Goal: Communication & Community: Answer question/provide support

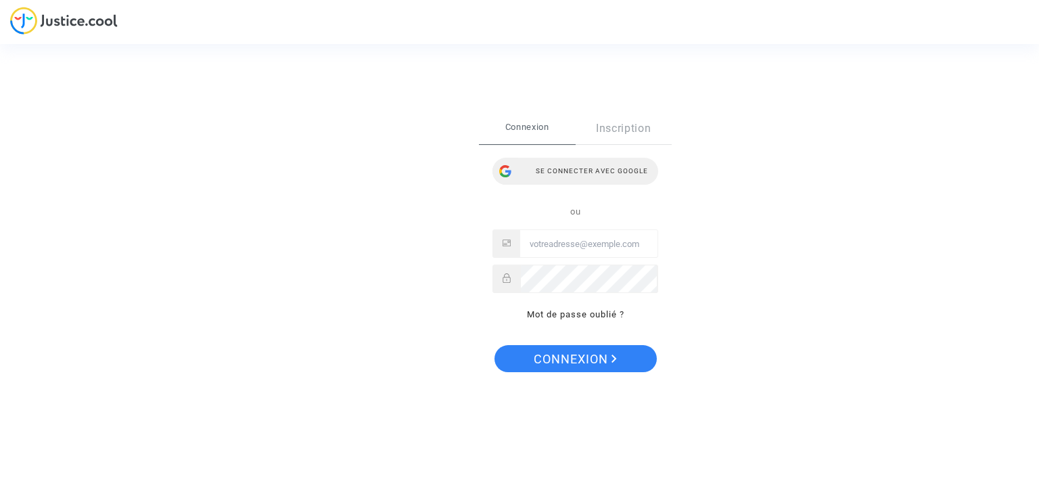
click at [564, 169] on div "Se connecter avec Google" at bounding box center [576, 171] width 166 height 27
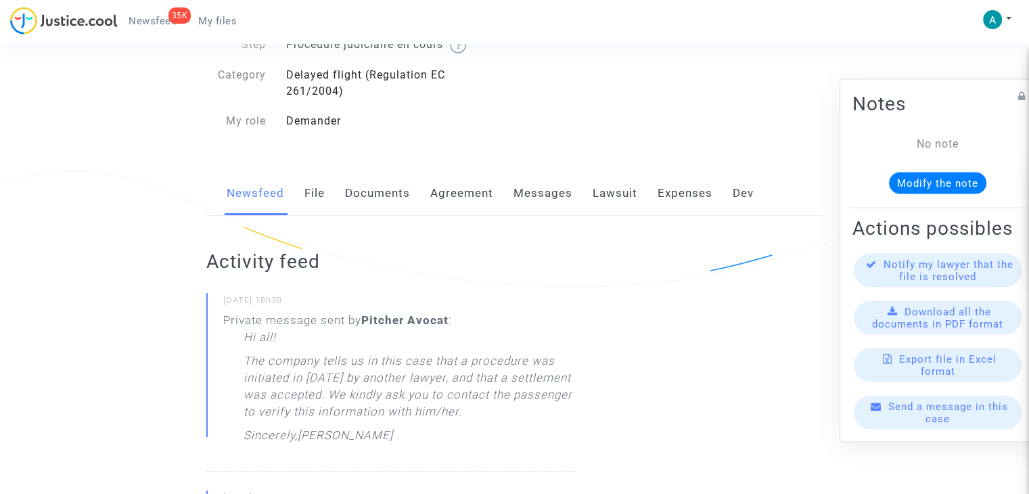
click at [950, 426] on div "Send a message in this case" at bounding box center [938, 413] width 168 height 34
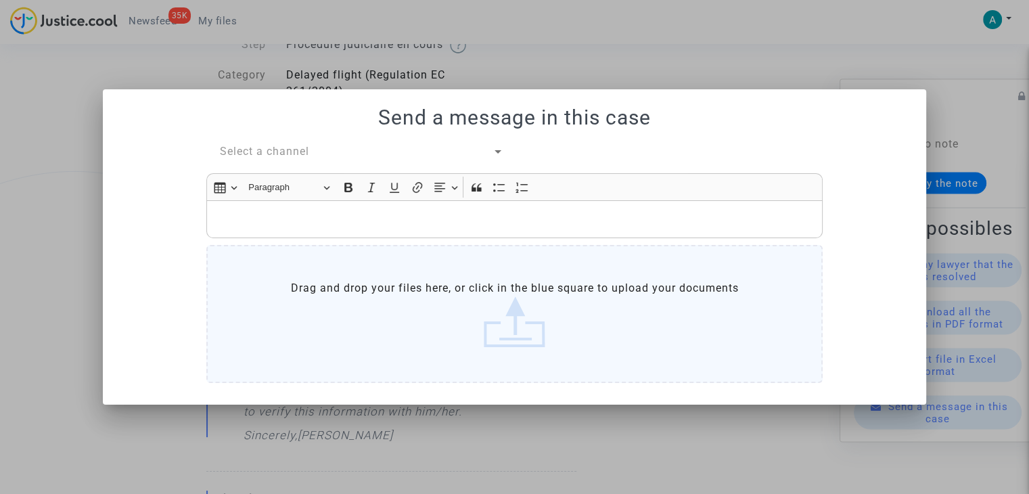
click at [373, 160] on div "Select a channel Rich Text Editor Insert table Insert table Heading Paragraph P…" at bounding box center [514, 265] width 637 height 244
click at [344, 148] on div "Select a channel" at bounding box center [356, 151] width 273 height 16
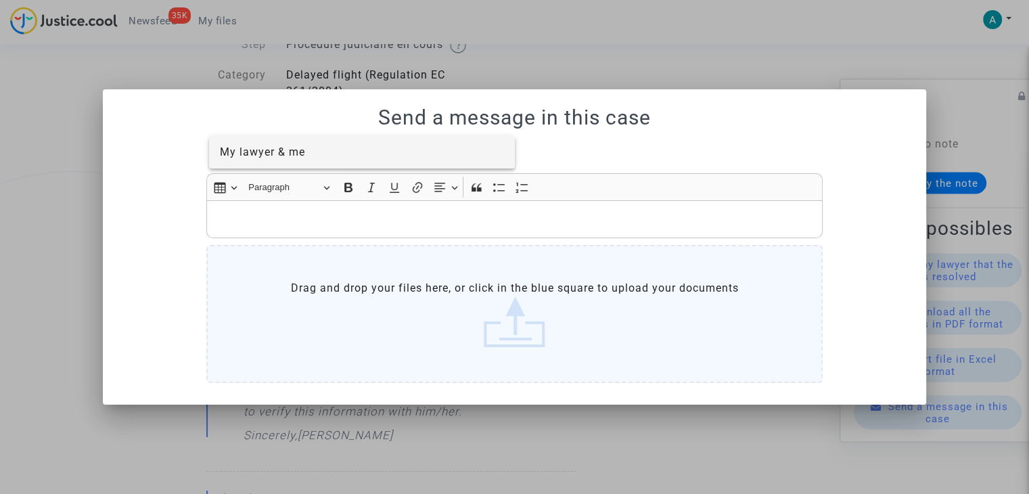
click at [327, 166] on span "My lawyer & me" at bounding box center [362, 152] width 285 height 32
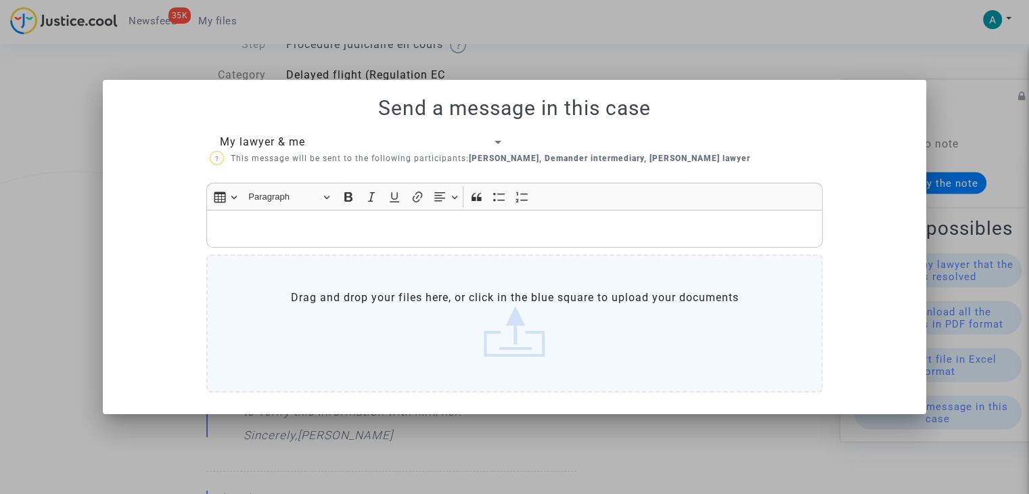
click at [315, 218] on div "Rich Text Editor, main" at bounding box center [514, 229] width 616 height 38
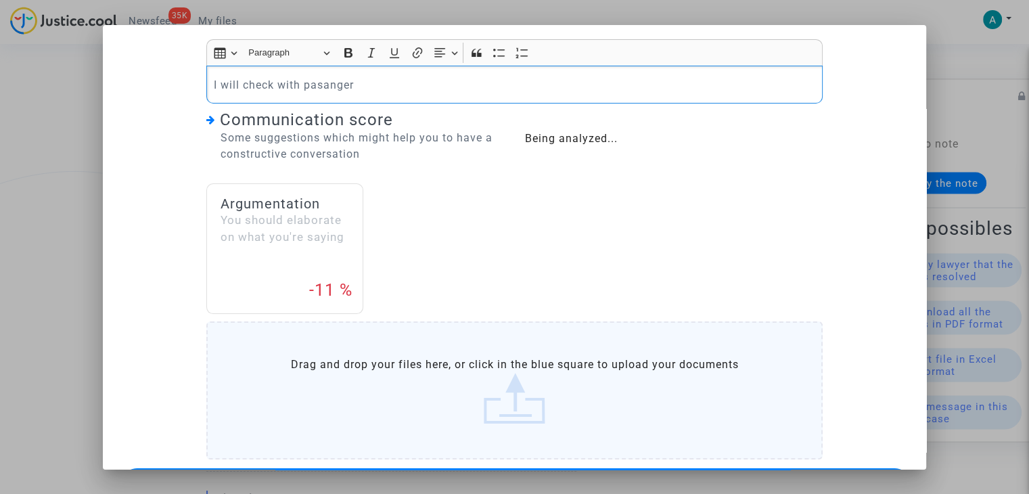
scroll to position [139, 0]
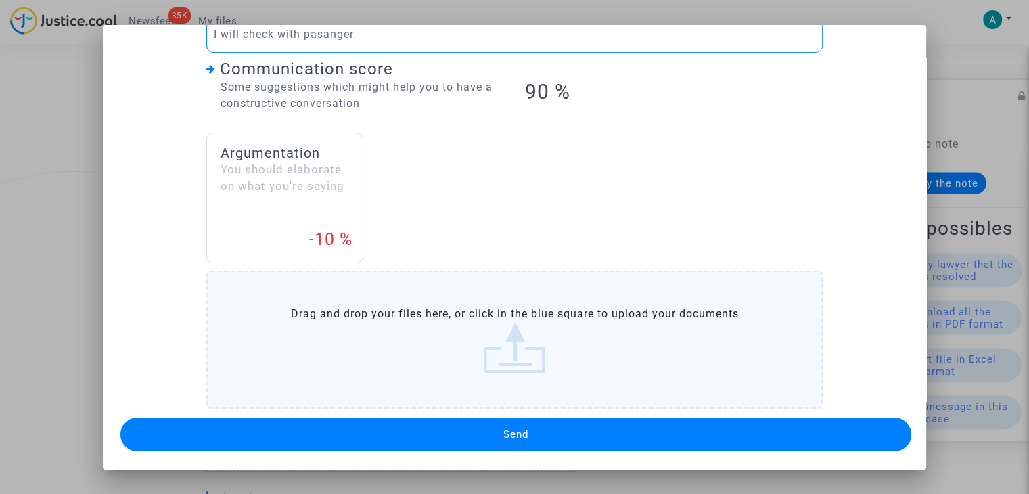
click at [536, 431] on button "Send" at bounding box center [515, 434] width 791 height 34
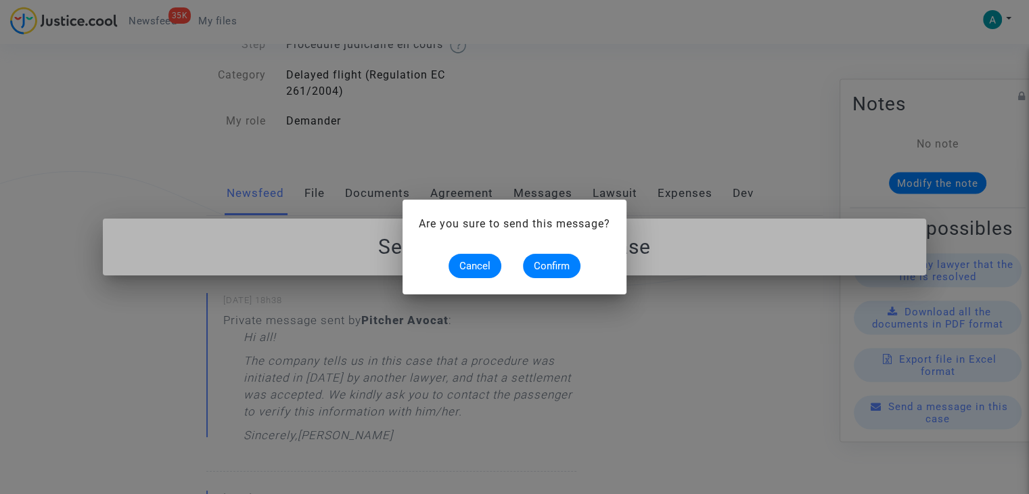
scroll to position [0, 0]
click at [547, 267] on span "Confirm" at bounding box center [552, 266] width 36 height 12
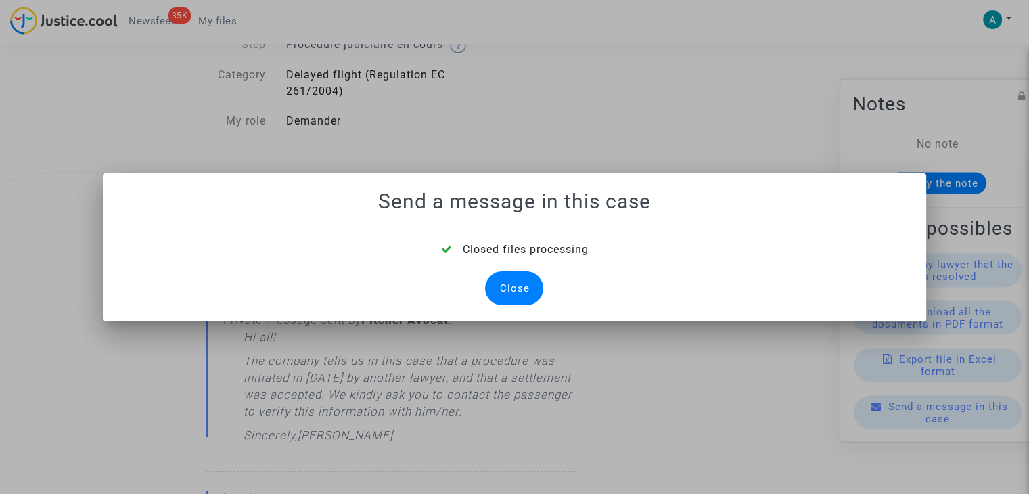
drag, startPoint x: 510, startPoint y: 284, endPoint x: 675, endPoint y: 128, distance: 226.9
click at [511, 284] on div "Close" at bounding box center [514, 288] width 58 height 34
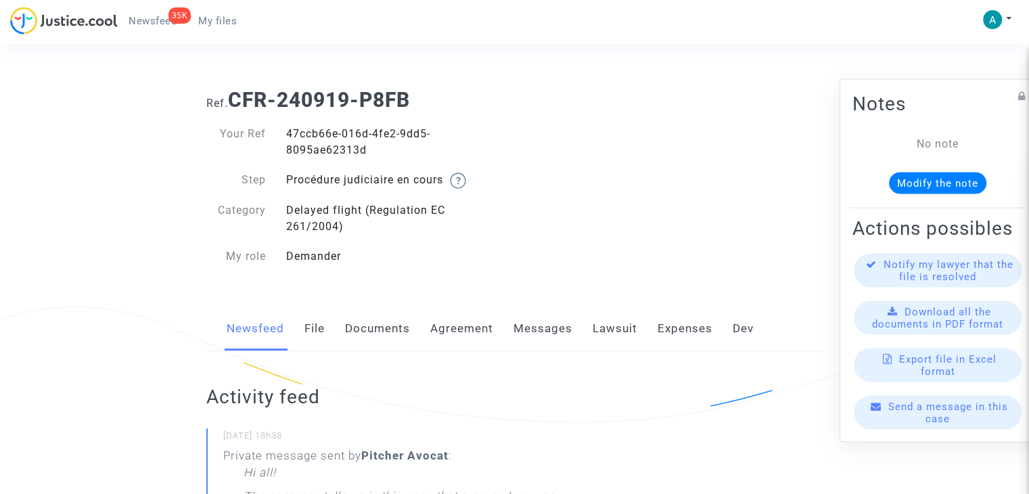
scroll to position [135, 0]
